Goal: Navigation & Orientation: Find specific page/section

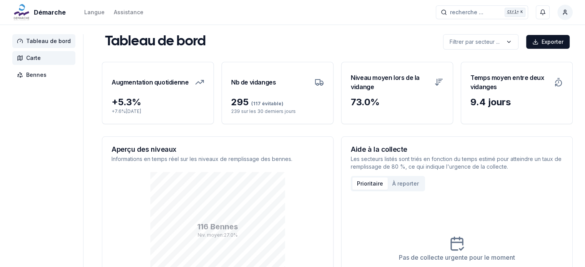
drag, startPoint x: 0, startPoint y: 0, endPoint x: 30, endPoint y: 60, distance: 66.5
click at [30, 60] on span "Carte" at bounding box center [33, 58] width 15 height 8
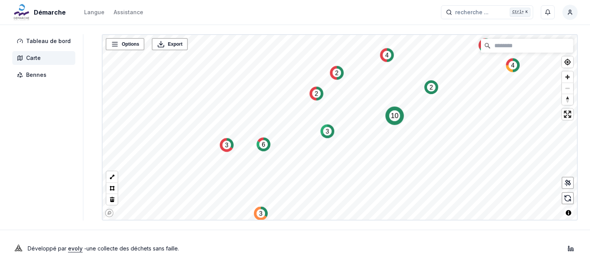
click at [193, 260] on div "Démarche Langue Assistance recherche ... recherche ... Ctrl+ K Styyle_exp1 Tabl…" at bounding box center [295, 133] width 590 height 267
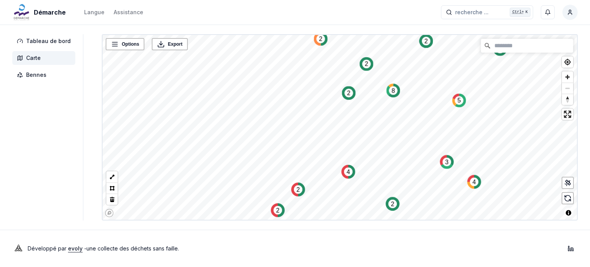
click at [226, 224] on div "Démarche Langue Assistance recherche ... recherche ... Ctrl+ K Styyle_exp1 Tabl…" at bounding box center [295, 133] width 590 height 267
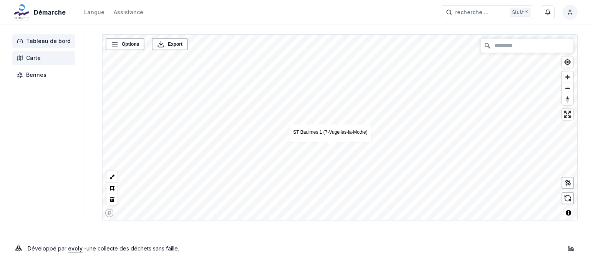
click at [44, 40] on span "Tableau de bord" at bounding box center [48, 41] width 45 height 8
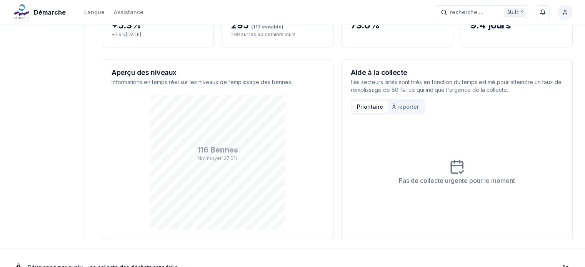
scroll to position [95, 0]
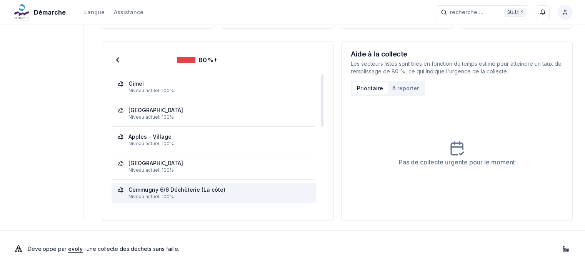
click at [195, 194] on div "Niveau actuel: 100%" at bounding box center [218, 197] width 181 height 6
